Goal: Task Accomplishment & Management: Use online tool/utility

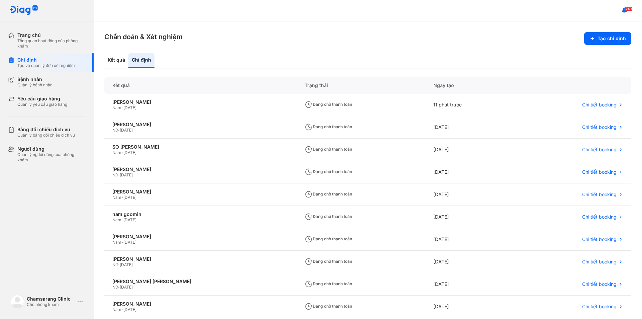
click at [147, 60] on div "Chỉ định" at bounding box center [141, 60] width 26 height 15
click at [40, 64] on div "Tạo và quản lý đơn xét nghiệm" at bounding box center [45, 65] width 57 height 5
click at [150, 56] on div "Chỉ định" at bounding box center [141, 60] width 26 height 15
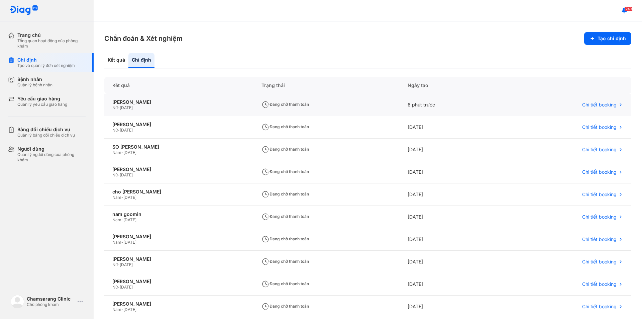
click at [160, 107] on div "Nữ - [DATE]" at bounding box center [178, 107] width 133 height 5
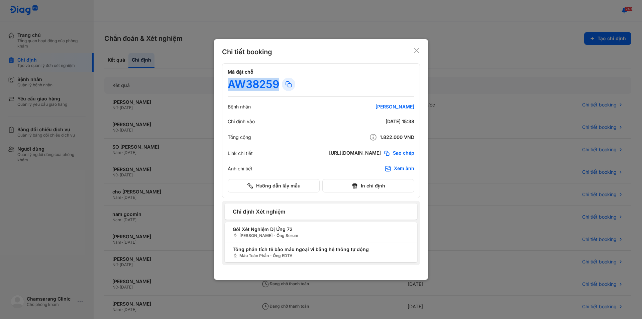
drag, startPoint x: 230, startPoint y: 83, endPoint x: 277, endPoint y: 85, distance: 47.2
click at [277, 85] on div "AW38259" at bounding box center [253, 84] width 51 height 13
copy div "AW38259"
click at [417, 49] on icon at bounding box center [416, 50] width 7 height 7
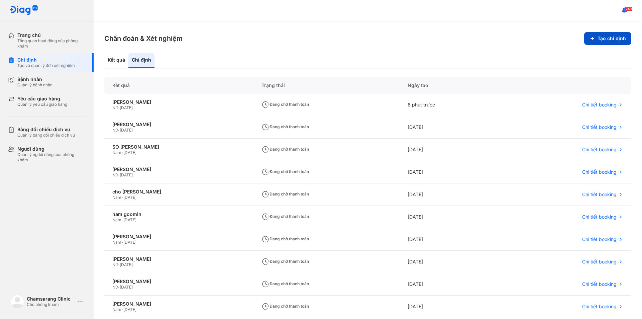
click at [610, 39] on button "Tạo chỉ định" at bounding box center [607, 38] width 47 height 13
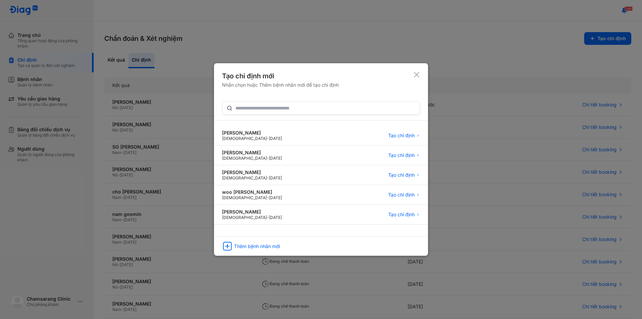
click at [414, 74] on icon at bounding box center [416, 74] width 7 height 7
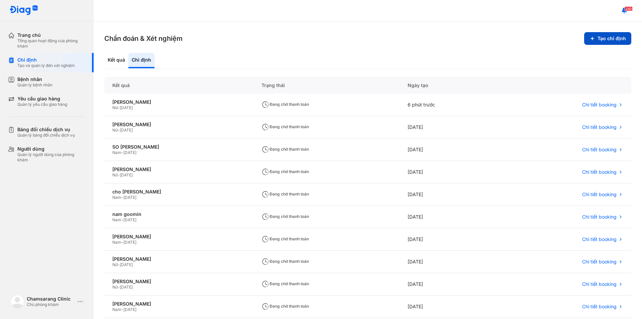
click at [603, 40] on button "Tạo chỉ định" at bounding box center [607, 38] width 47 height 13
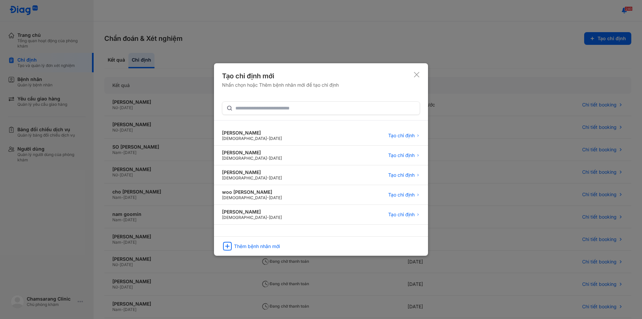
click at [417, 74] on use at bounding box center [416, 74] width 5 height 5
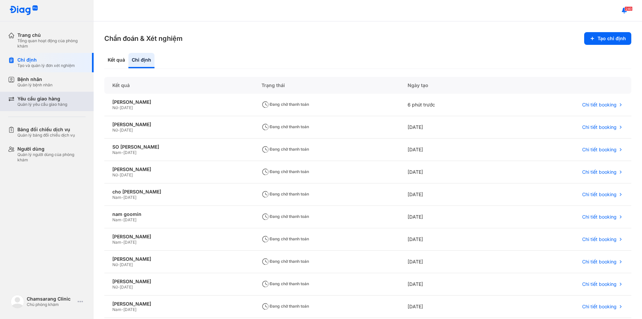
click at [43, 97] on div "Yêu cầu giao hàng" at bounding box center [42, 99] width 50 height 6
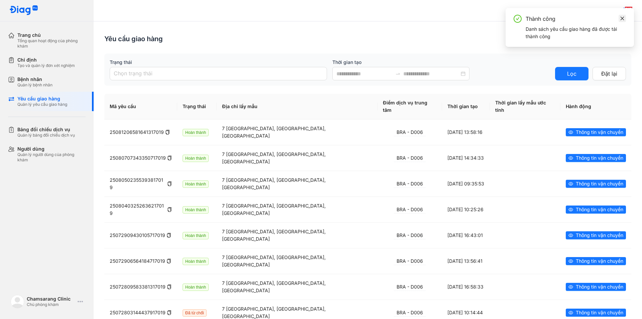
click at [622, 19] on icon "close" at bounding box center [622, 18] width 5 height 5
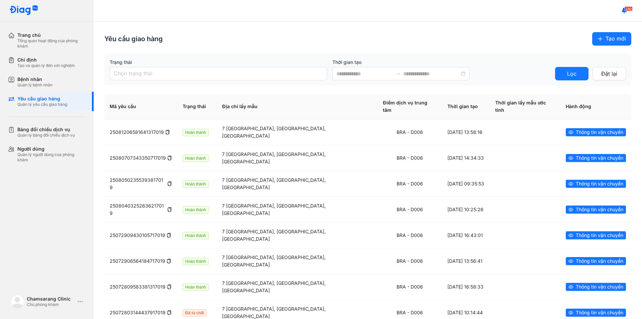
click at [608, 38] on span "Tạo mới" at bounding box center [615, 38] width 20 height 8
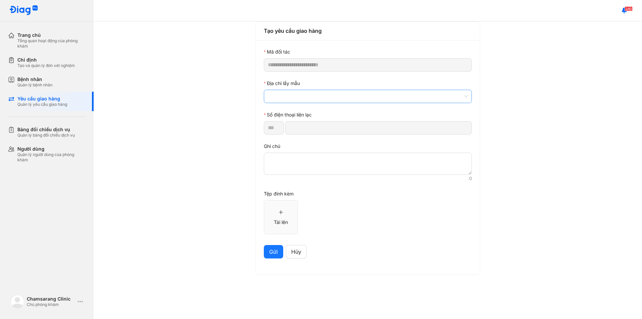
click at [308, 96] on span at bounding box center [368, 96] width 200 height 13
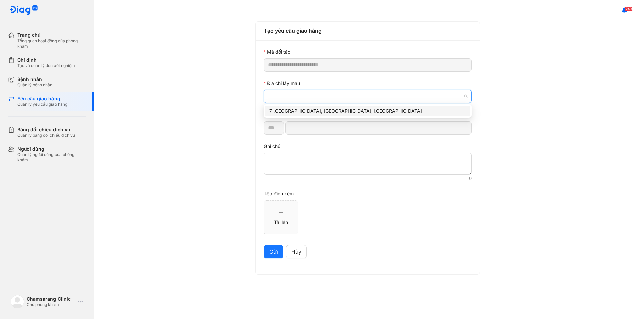
click at [298, 113] on div "7 [GEOGRAPHIC_DATA], [GEOGRAPHIC_DATA], [GEOGRAPHIC_DATA]" at bounding box center [367, 110] width 197 height 7
type input "*********"
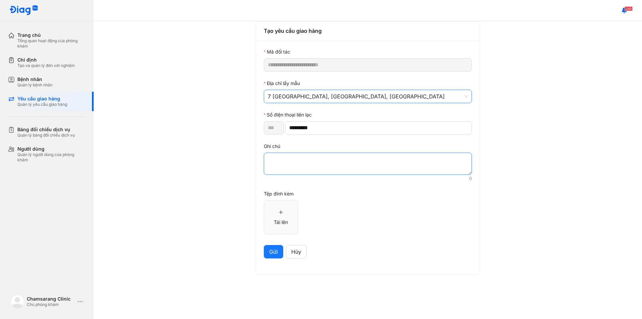
click at [294, 162] on textarea at bounding box center [368, 163] width 208 height 22
paste textarea "*******"
type textarea "*******"
click at [268, 252] on button "Gửi" at bounding box center [273, 251] width 19 height 13
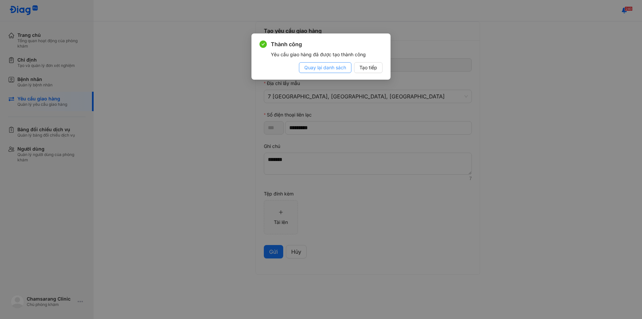
click at [331, 68] on span "Quay lại danh sách" at bounding box center [325, 67] width 42 height 7
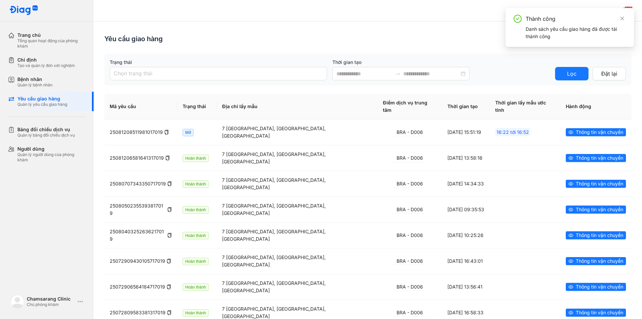
click at [18, 235] on div "Trang chủ Tổng quan hoạt động của phòng khám Chỉ định Tạo và quản lý đơn xét ng…" at bounding box center [47, 159] width 94 height 319
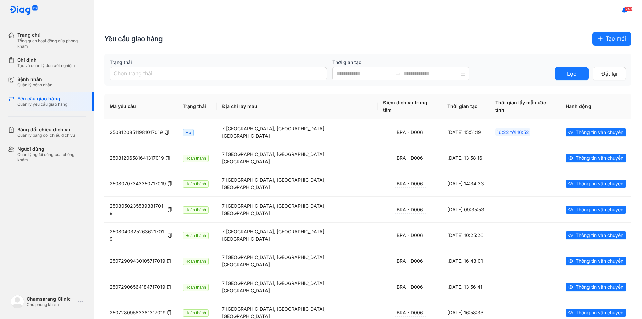
click at [237, 37] on div "Yêu cầu giao hàng Tạo mới" at bounding box center [367, 38] width 527 height 13
